Goal: Transaction & Acquisition: Purchase product/service

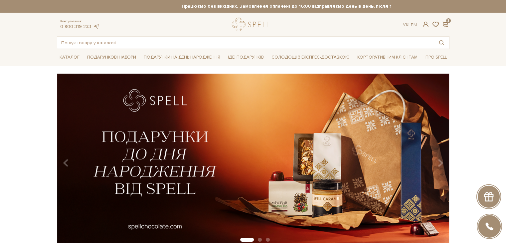
type input "т"
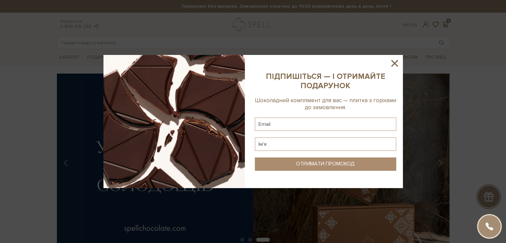
click at [394, 64] on icon at bounding box center [395, 63] width 7 height 7
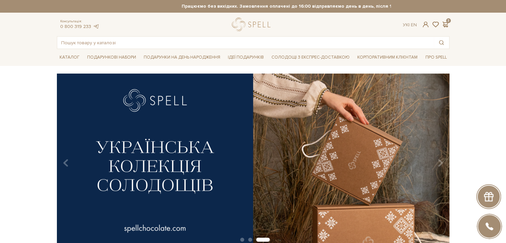
click at [142, 35] on div "Консультація: 0 800 319 233 Ук | En | 3 Товари Апельсинові цукати в темному шок…" at bounding box center [253, 33] width 401 height 31
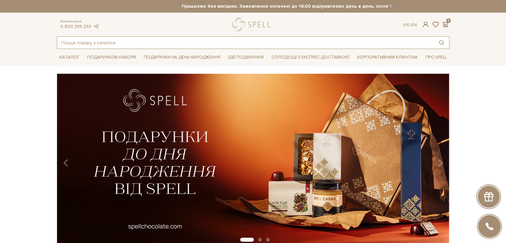
click at [144, 41] on input "text" at bounding box center [245, 43] width 377 height 12
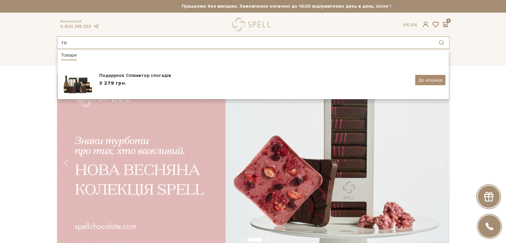
type input "т"
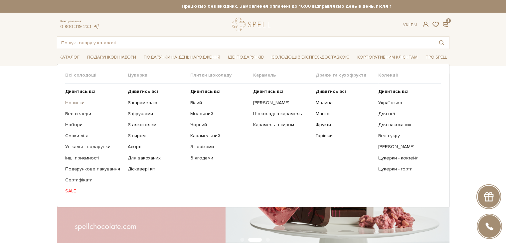
click at [72, 101] on link "Новинки" at bounding box center [94, 103] width 58 height 6
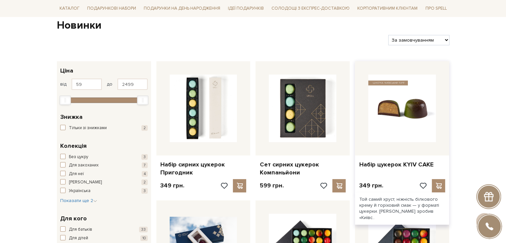
click at [405, 107] on img at bounding box center [403, 109] width 68 height 68
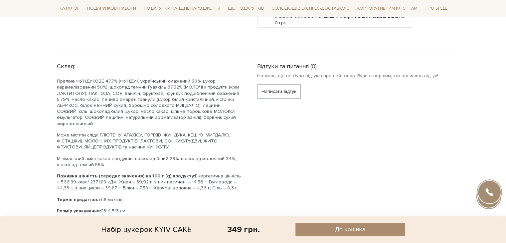
scroll to position [300, 0]
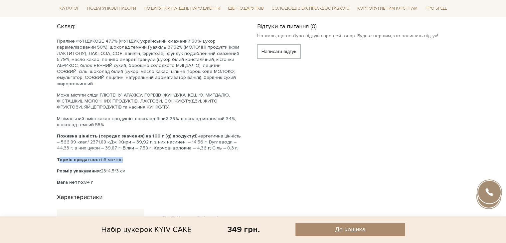
drag, startPoint x: 125, startPoint y: 153, endPoint x: 53, endPoint y: 152, distance: 71.9
click at [53, 152] on div "Склад: Праліне ФУНДУКОВЕ 47,7% (ФУНДУК український смажений 50%, цукор карамелі…" at bounding box center [153, 203] width 200 height 367
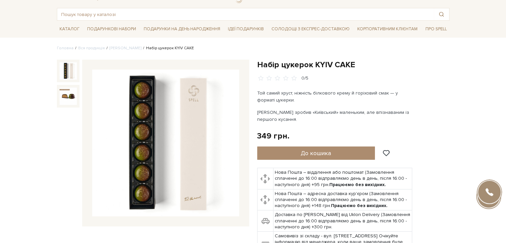
scroll to position [67, 0]
